Goal: Browse casually: Explore the website without a specific task or goal

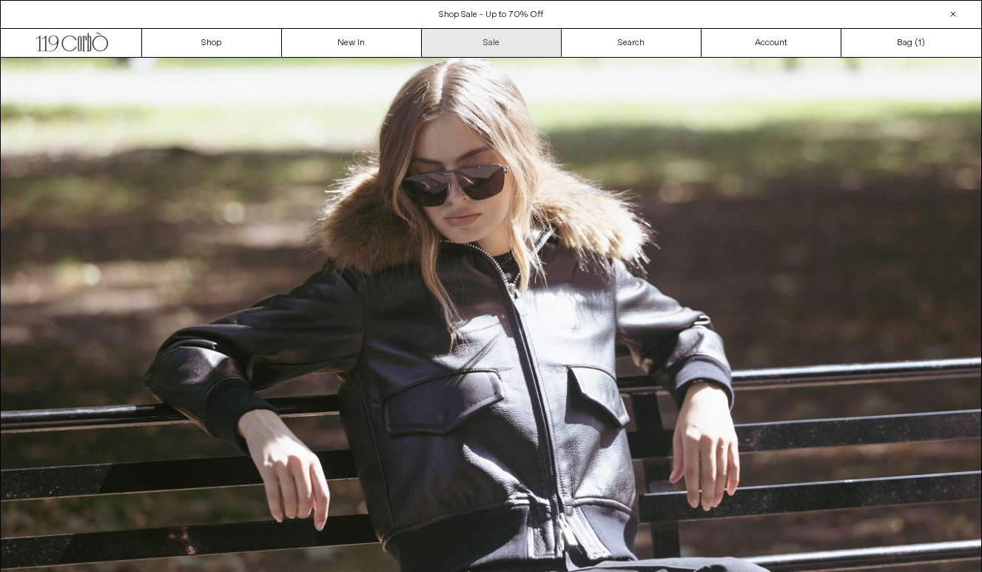
click at [503, 43] on link "Sale" at bounding box center [492, 43] width 140 height 28
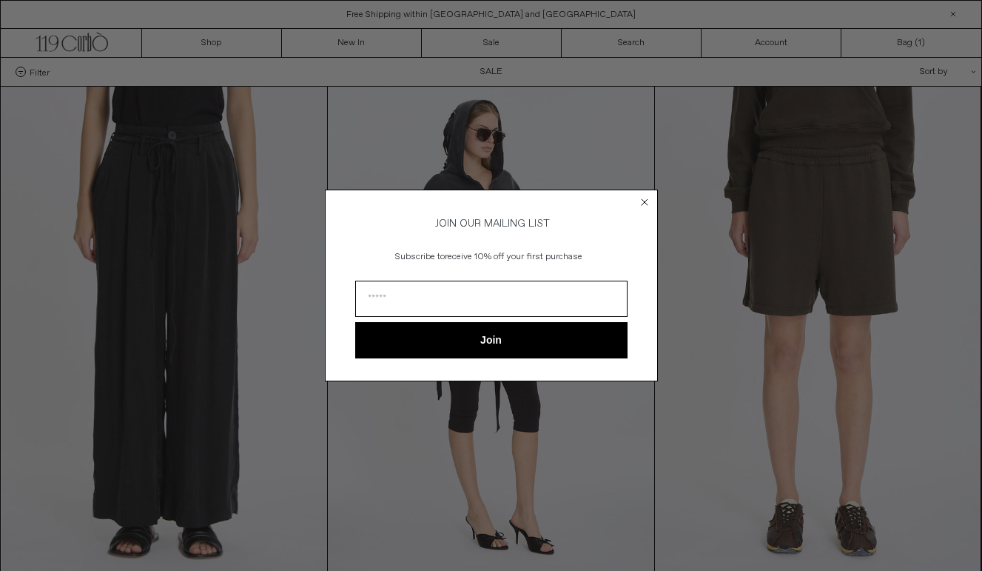
click at [645, 198] on circle "Close dialog" at bounding box center [644, 202] width 14 height 14
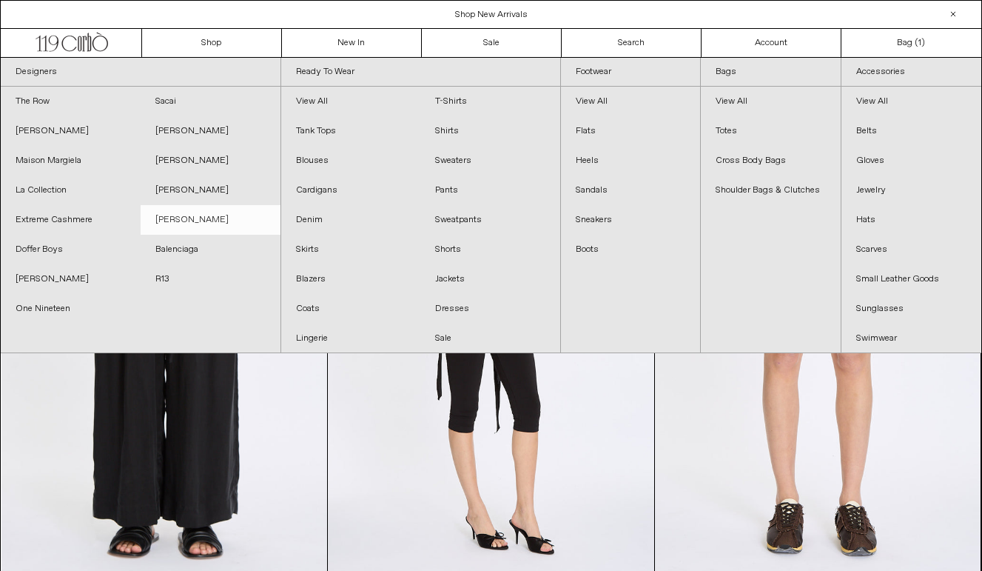
click at [188, 223] on link "[PERSON_NAME]" at bounding box center [211, 220] width 140 height 30
click at [176, 222] on link "[PERSON_NAME]" at bounding box center [211, 220] width 140 height 30
click at [187, 218] on link "[PERSON_NAME]" at bounding box center [211, 220] width 140 height 30
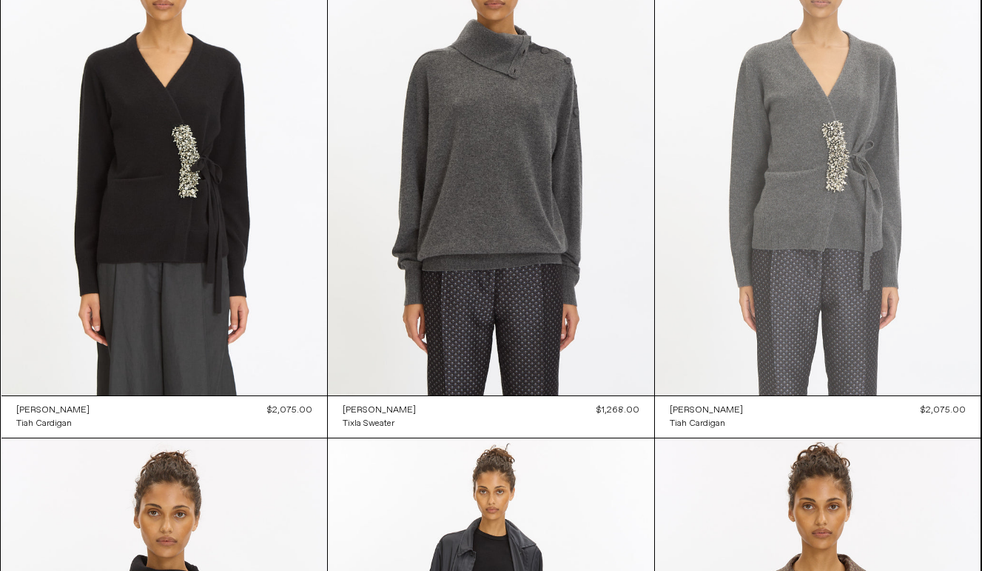
click at [703, 121] on at bounding box center [818, 150] width 326 height 489
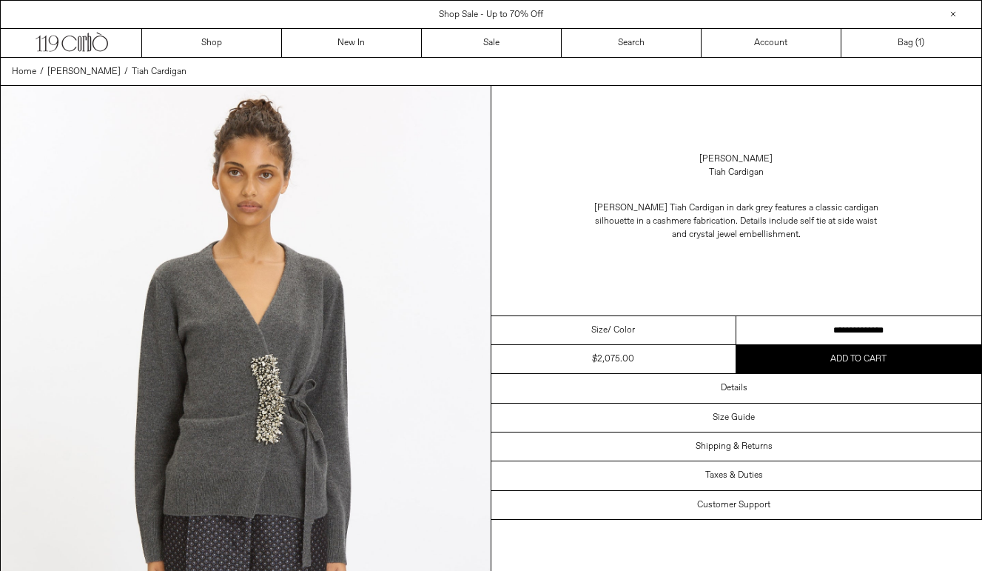
click at [819, 330] on select "**********" at bounding box center [859, 330] width 245 height 29
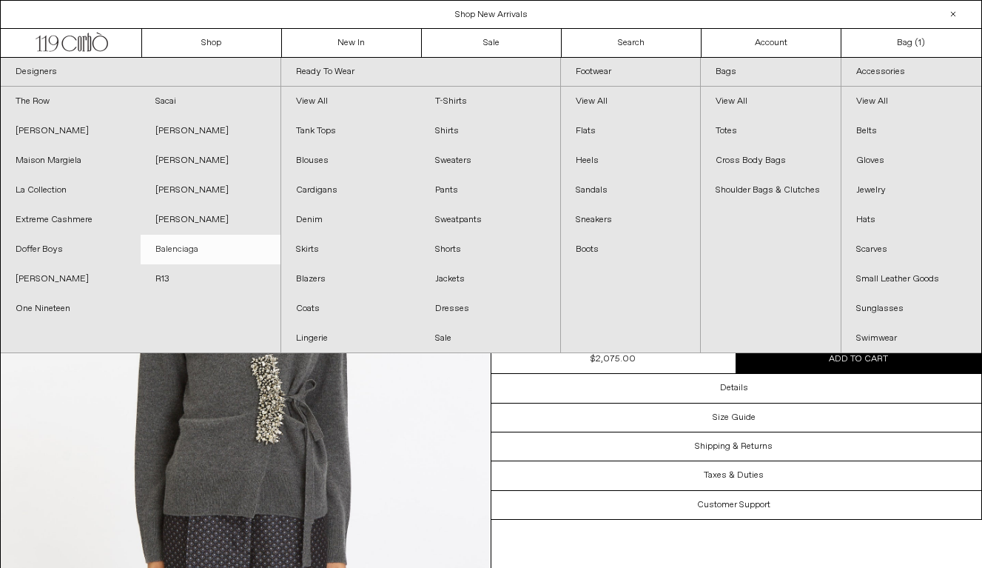
click at [185, 245] on link "Balenciaga" at bounding box center [211, 250] width 140 height 30
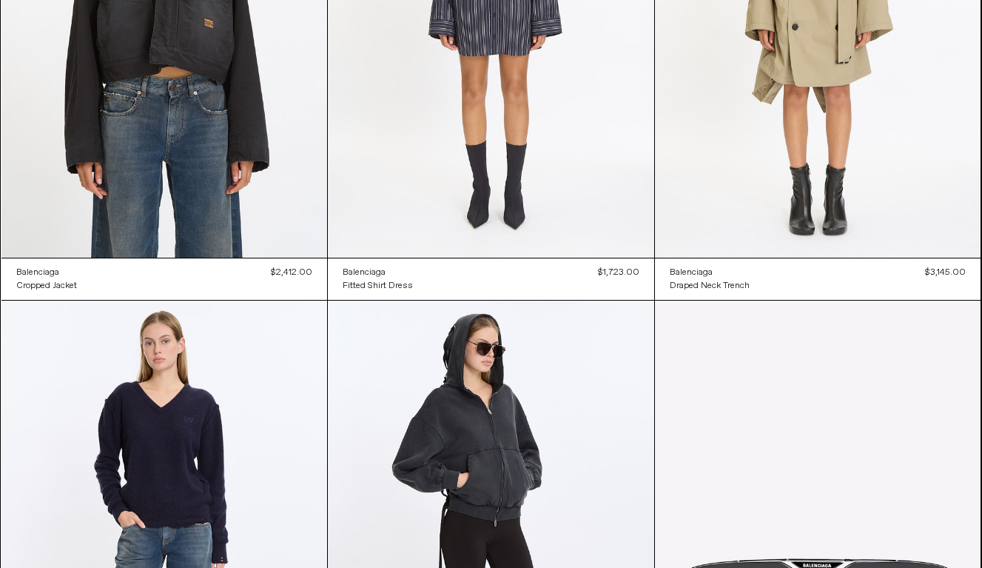
scroll to position [2454, 0]
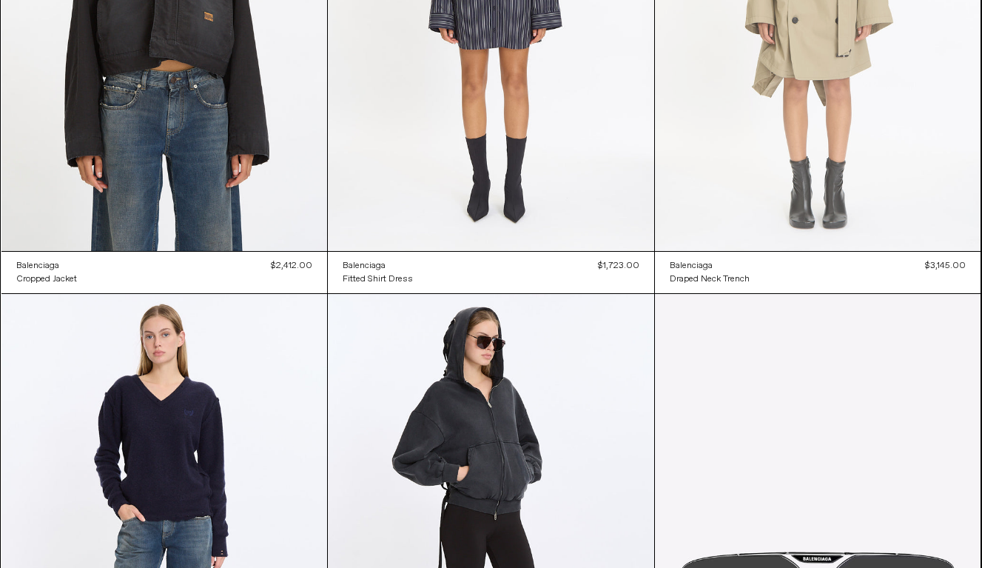
click at [846, 156] on at bounding box center [818, 6] width 326 height 489
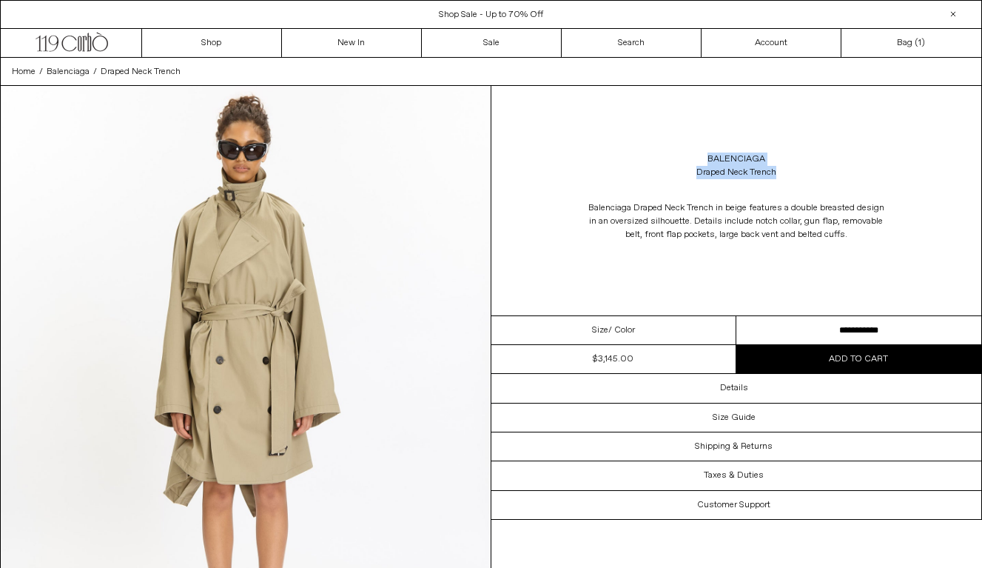
drag, startPoint x: 788, startPoint y: 178, endPoint x: 717, endPoint y: 150, distance: 76.2
click at [717, 150] on div "Balenciaga Draped Neck Trench" at bounding box center [737, 165] width 491 height 41
copy div "Balenciaga Draped Neck Trench"
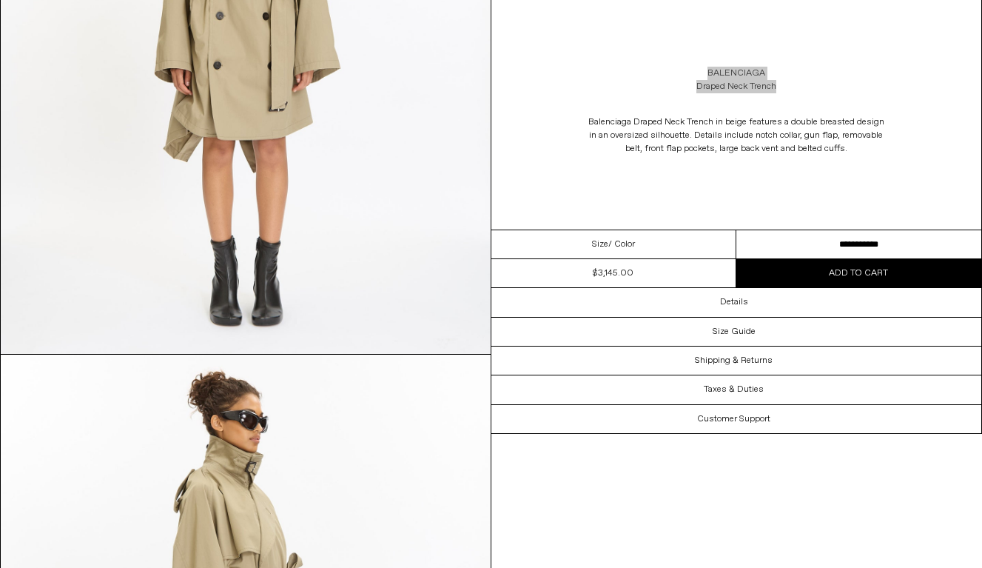
scroll to position [164, 0]
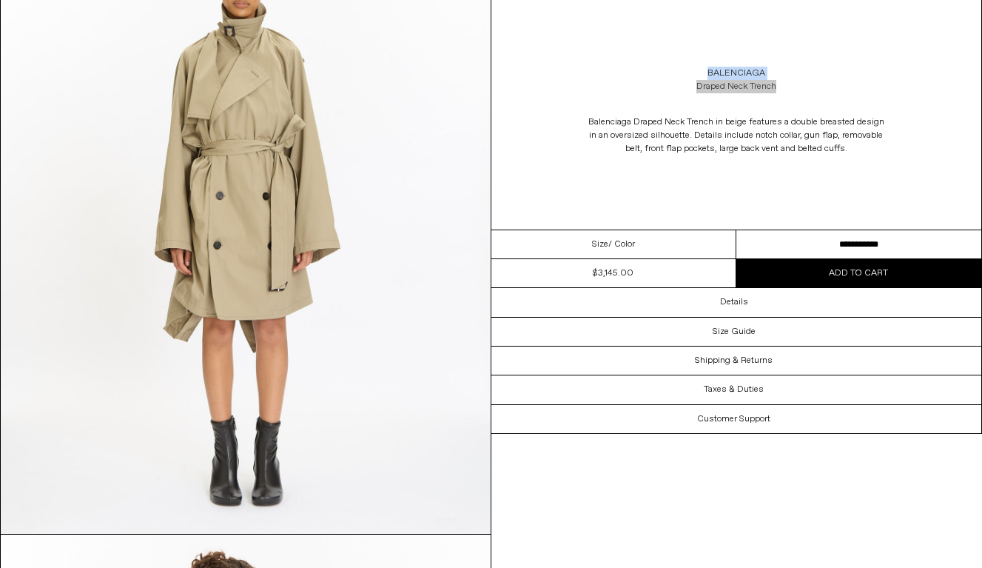
click at [737, 76] on link "Balenciaga" at bounding box center [737, 73] width 58 height 13
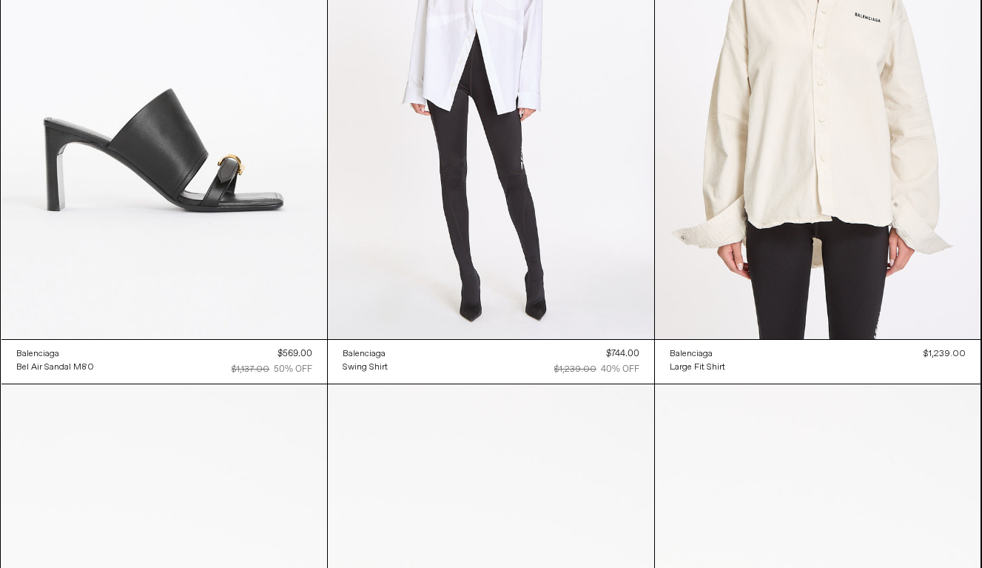
scroll to position [4499, 0]
